Goal: Check status: Check status

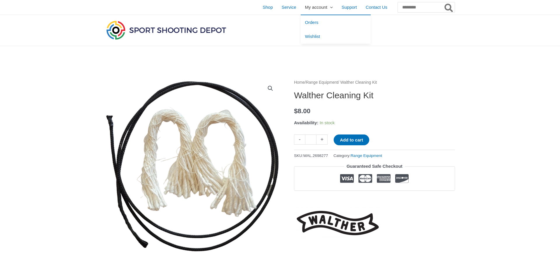
click at [305, 9] on span "My account" at bounding box center [316, 7] width 22 height 15
click at [305, 21] on span "Orders" at bounding box center [311, 22] width 13 height 5
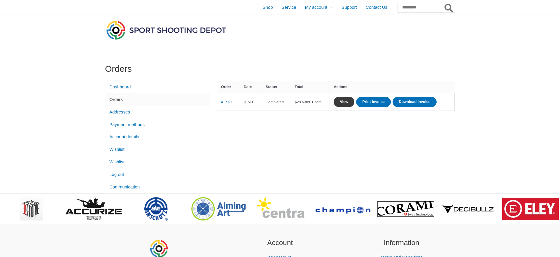
click at [354, 101] on link "View" at bounding box center [344, 102] width 21 height 10
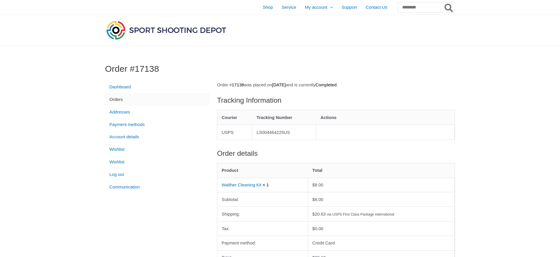
drag, startPoint x: 269, startPoint y: 133, endPoint x: 300, endPoint y: 137, distance: 31.0
click at [300, 137] on td "LS004464225US" at bounding box center [284, 132] width 64 height 15
